Goal: Information Seeking & Learning: Learn about a topic

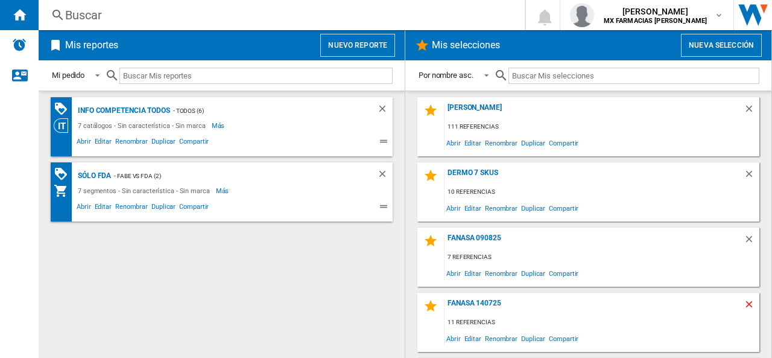
click at [745, 306] on ng-md-icon "Borrar" at bounding box center [751, 306] width 14 height 14
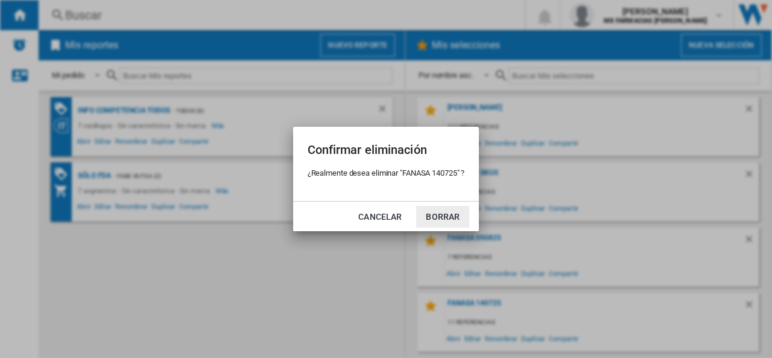
click at [442, 218] on button "Borrar" at bounding box center [442, 217] width 53 height 22
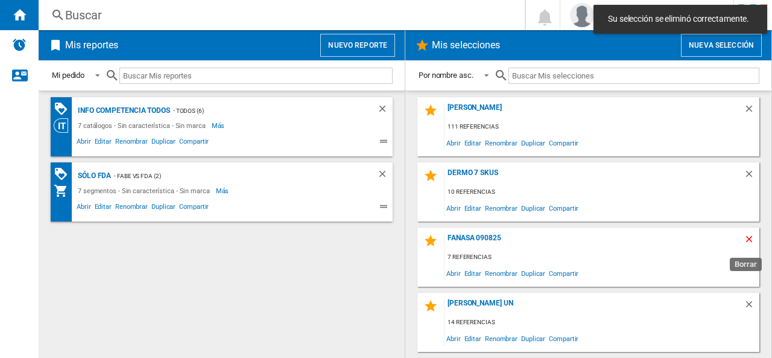
click at [744, 241] on ng-md-icon "Borrar" at bounding box center [751, 241] width 14 height 14
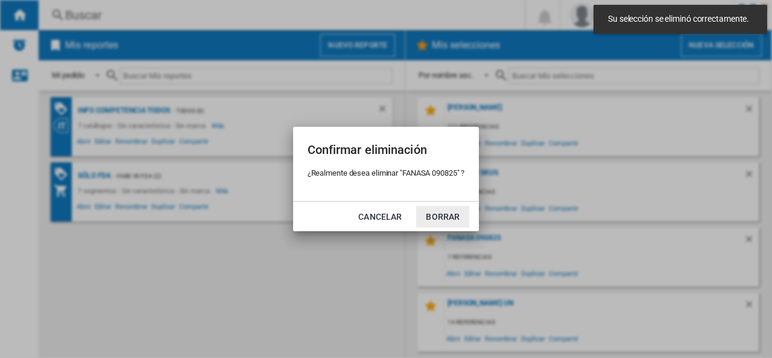
click at [440, 212] on button "Borrar" at bounding box center [442, 217] width 53 height 22
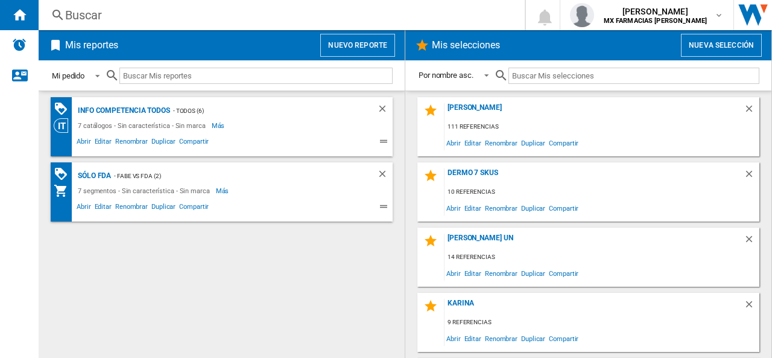
click at [101, 80] on span at bounding box center [94, 74] width 14 height 11
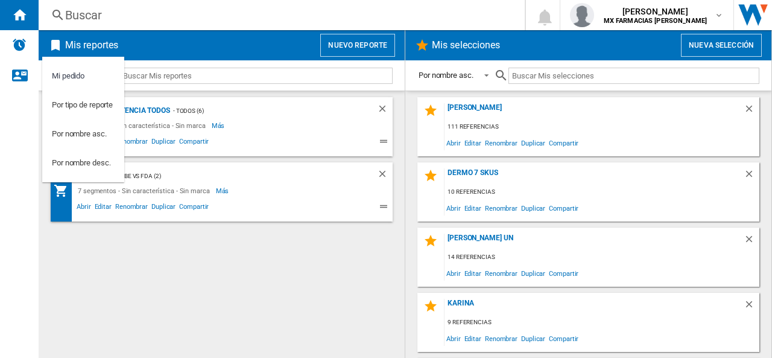
click at [157, 271] on md-backdrop at bounding box center [386, 179] width 772 height 358
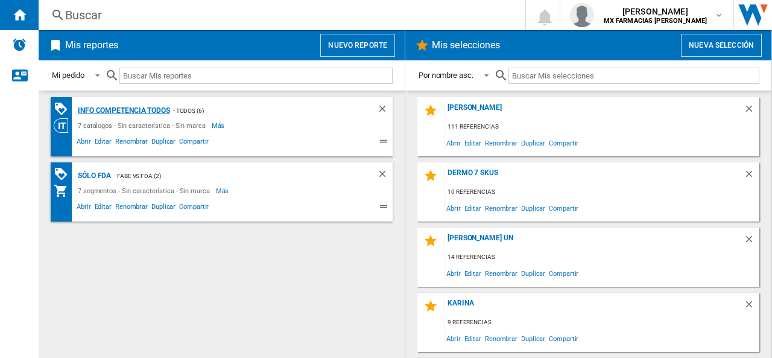
click at [132, 108] on div "Info competencia Todos" at bounding box center [122, 110] width 95 height 15
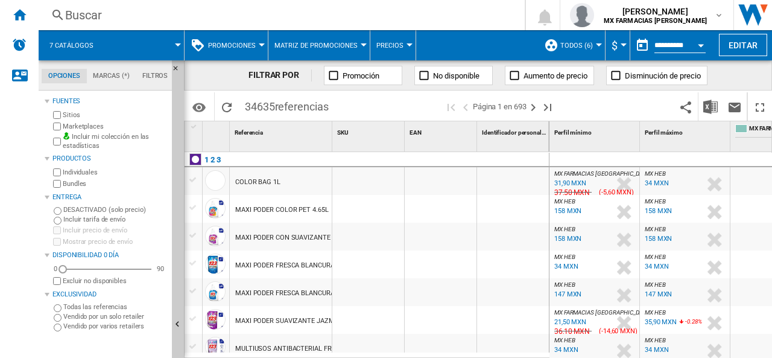
click at [261, 44] on div at bounding box center [262, 44] width 6 height 3
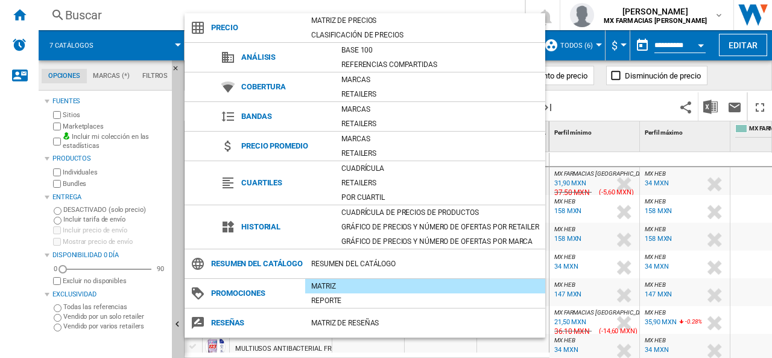
click at [139, 17] on md-backdrop at bounding box center [386, 179] width 772 height 358
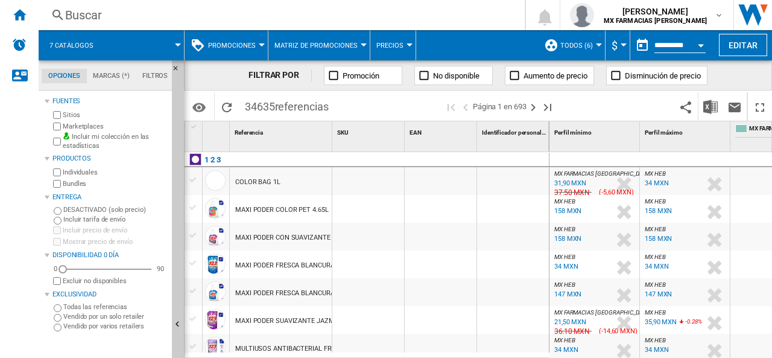
click at [408, 42] on md-menu "Precios Precios Brechas Vendido" at bounding box center [394, 45] width 46 height 30
click at [404, 42] on button "Precios" at bounding box center [393, 45] width 33 height 30
click at [259, 42] on md-backdrop at bounding box center [386, 179] width 772 height 358
click at [259, 42] on button "Promociones" at bounding box center [235, 45] width 54 height 30
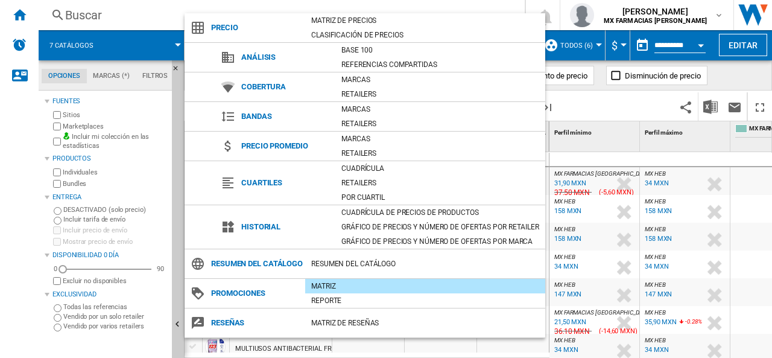
click at [152, 14] on md-backdrop at bounding box center [386, 179] width 772 height 358
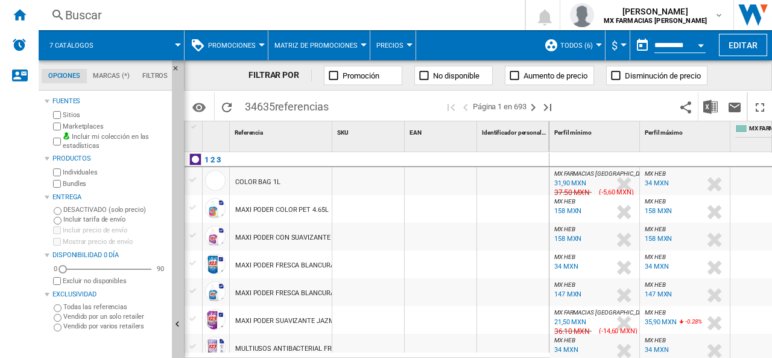
click at [361, 44] on div at bounding box center [364, 44] width 6 height 3
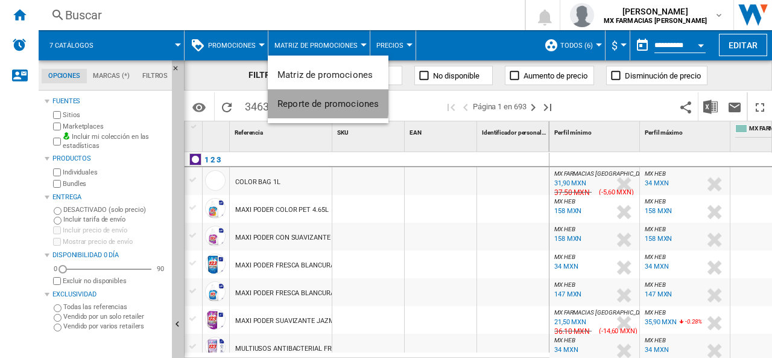
click at [317, 99] on span "Reporte de promociones" at bounding box center [328, 103] width 101 height 11
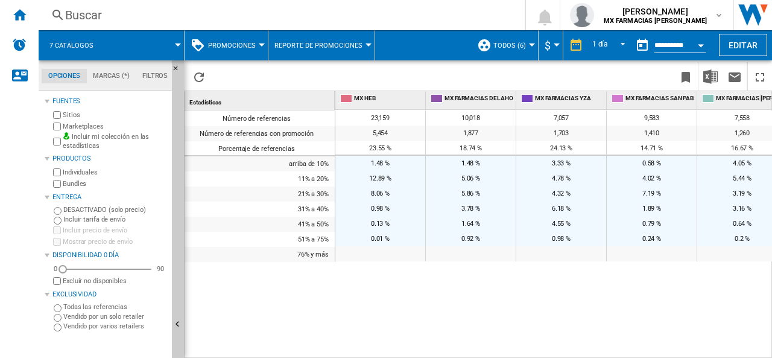
click at [368, 45] on div at bounding box center [369, 44] width 6 height 3
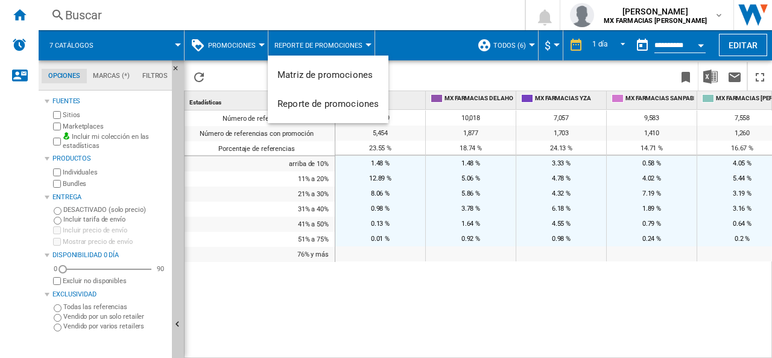
click at [368, 45] on md-backdrop at bounding box center [386, 179] width 772 height 358
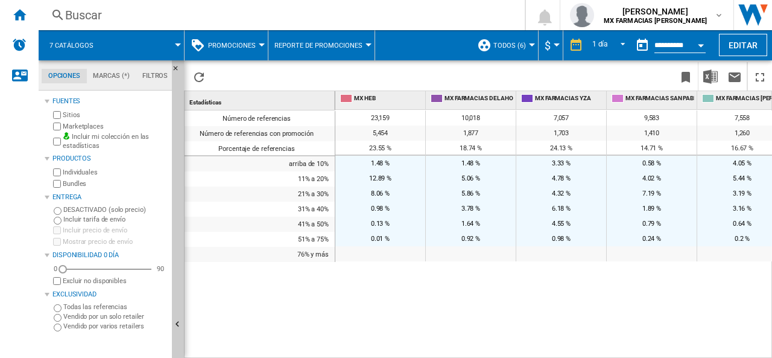
click at [260, 42] on button "Promociones" at bounding box center [235, 45] width 54 height 30
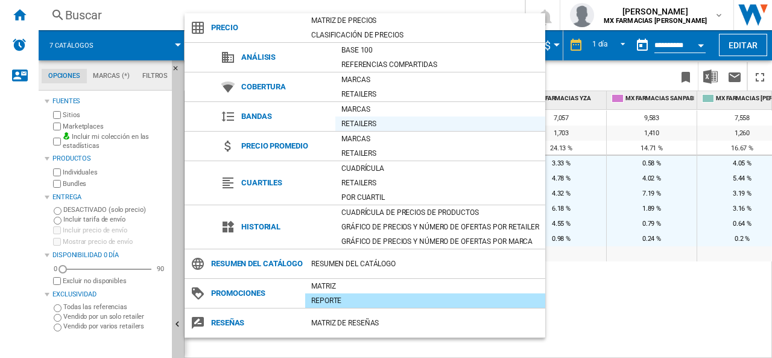
click at [354, 123] on div "Retailers" at bounding box center [441, 124] width 210 height 12
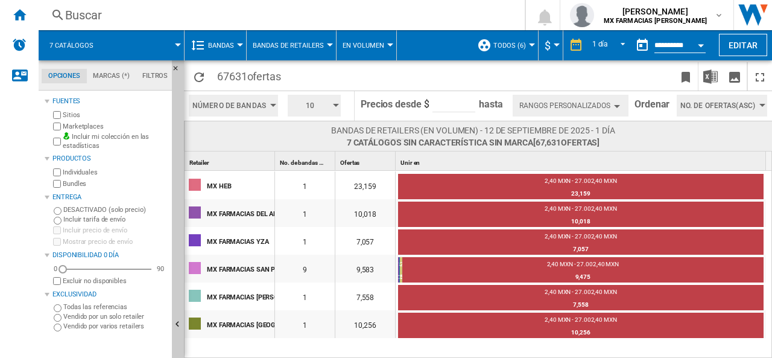
click at [616, 106] on div "button" at bounding box center [617, 106] width 6 height 3
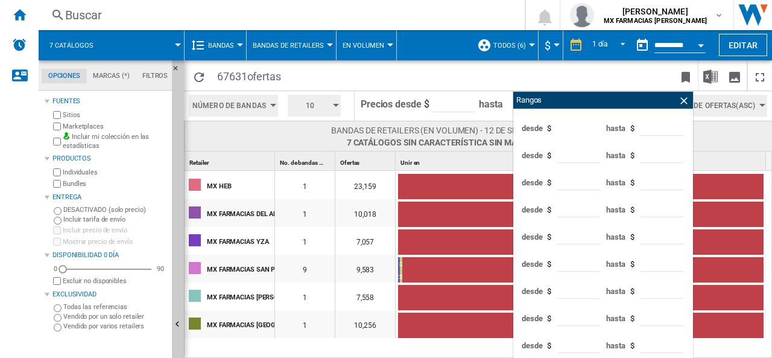
click at [616, 106] on div "Rangos" at bounding box center [604, 100] width 180 height 17
click at [413, 80] on span at bounding box center [384, 76] width 194 height 28
click at [314, 42] on span "Bandas de retailers" at bounding box center [288, 46] width 71 height 8
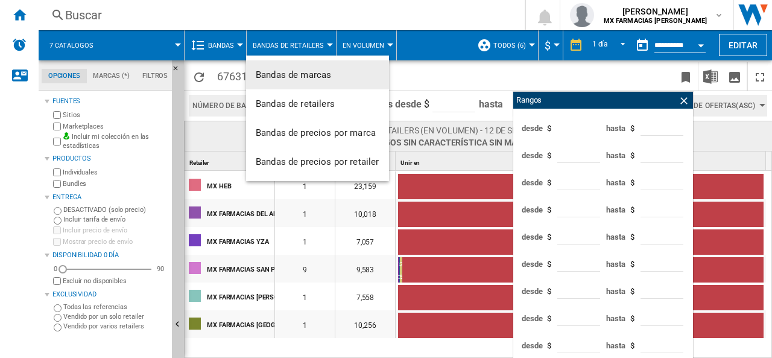
click at [379, 43] on md-backdrop at bounding box center [386, 179] width 772 height 358
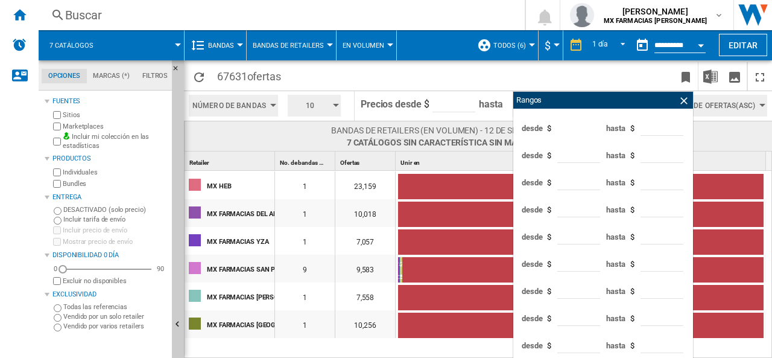
click at [387, 43] on div at bounding box center [390, 44] width 6 height 3
click at [235, 43] on md-backdrop at bounding box center [386, 179] width 772 height 358
click at [206, 45] on div "Bandas" at bounding box center [215, 45] width 49 height 30
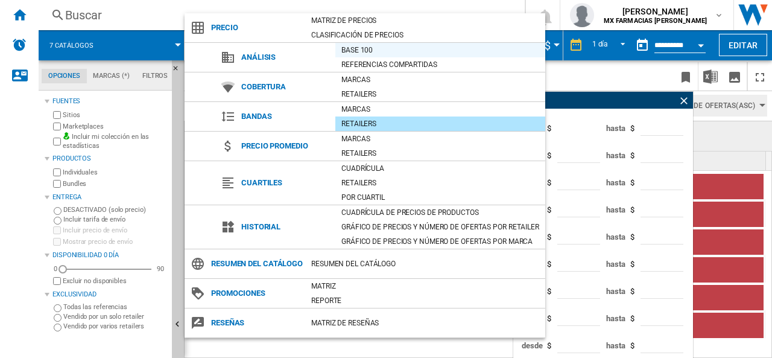
click at [357, 51] on div "Base 100" at bounding box center [441, 50] width 210 height 12
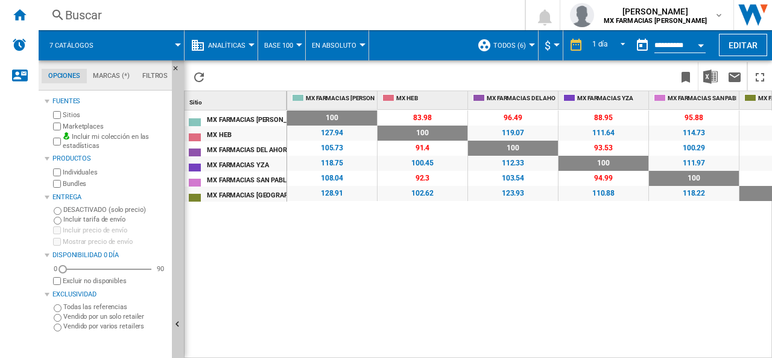
click at [228, 42] on span "Analíticas" at bounding box center [226, 46] width 37 height 8
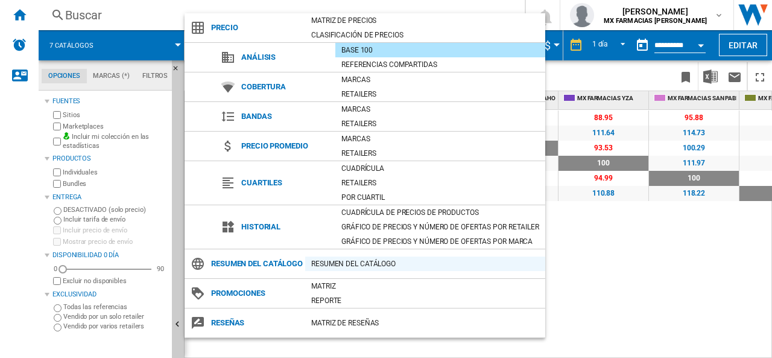
click at [354, 270] on div "Resumen del catálogo" at bounding box center [425, 264] width 240 height 12
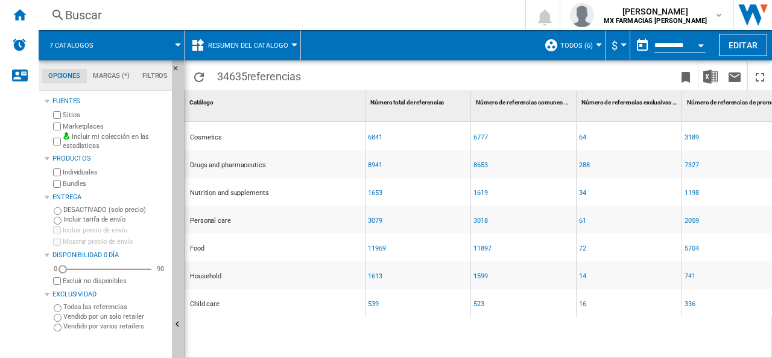
click at [509, 266] on div "1599" at bounding box center [523, 275] width 105 height 28
